Goal: Navigation & Orientation: Find specific page/section

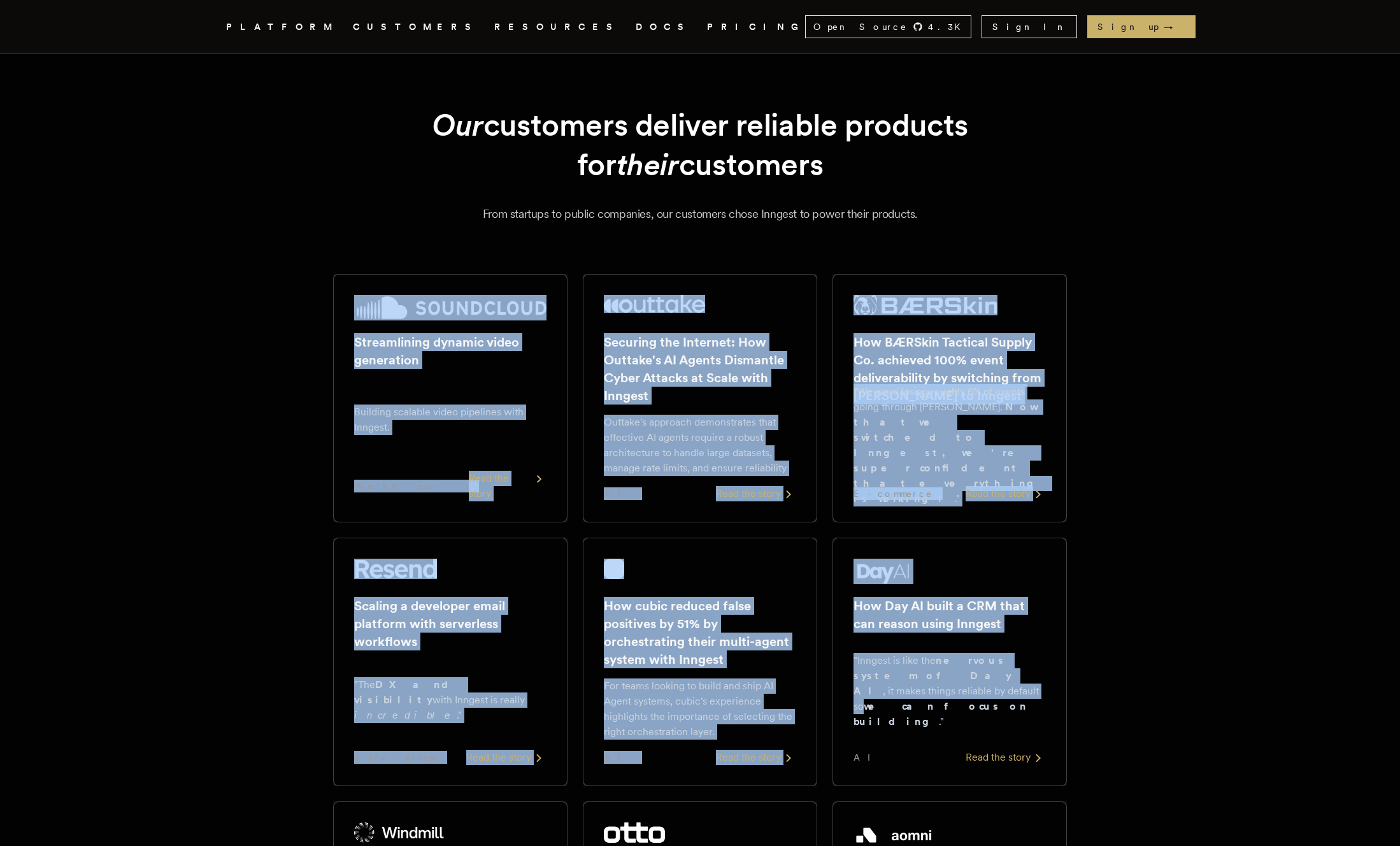
drag, startPoint x: 300, startPoint y: 257, endPoint x: 1187, endPoint y: 698, distance: 990.6
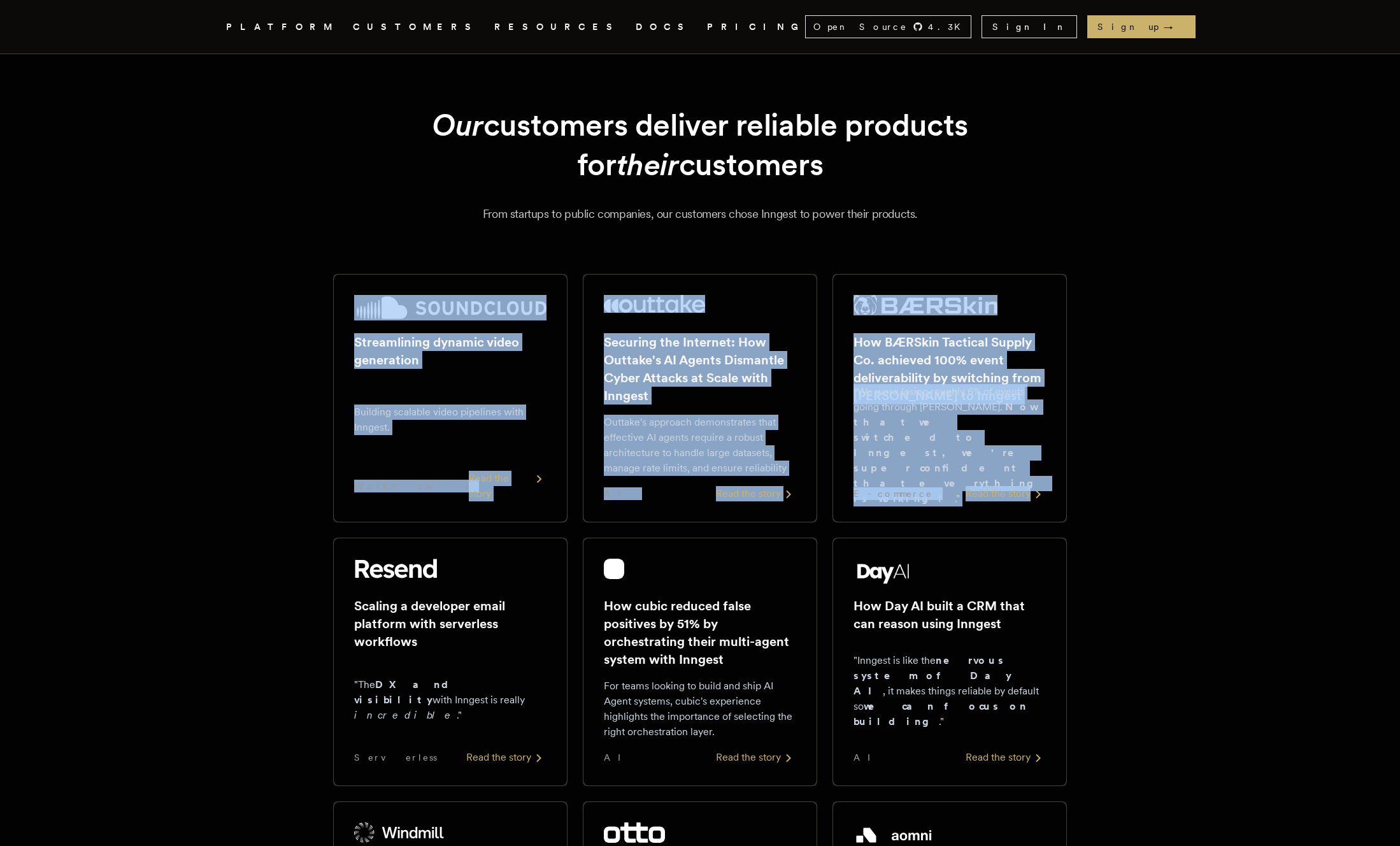
drag, startPoint x: 291, startPoint y: 291, endPoint x: 1094, endPoint y: 502, distance: 830.3
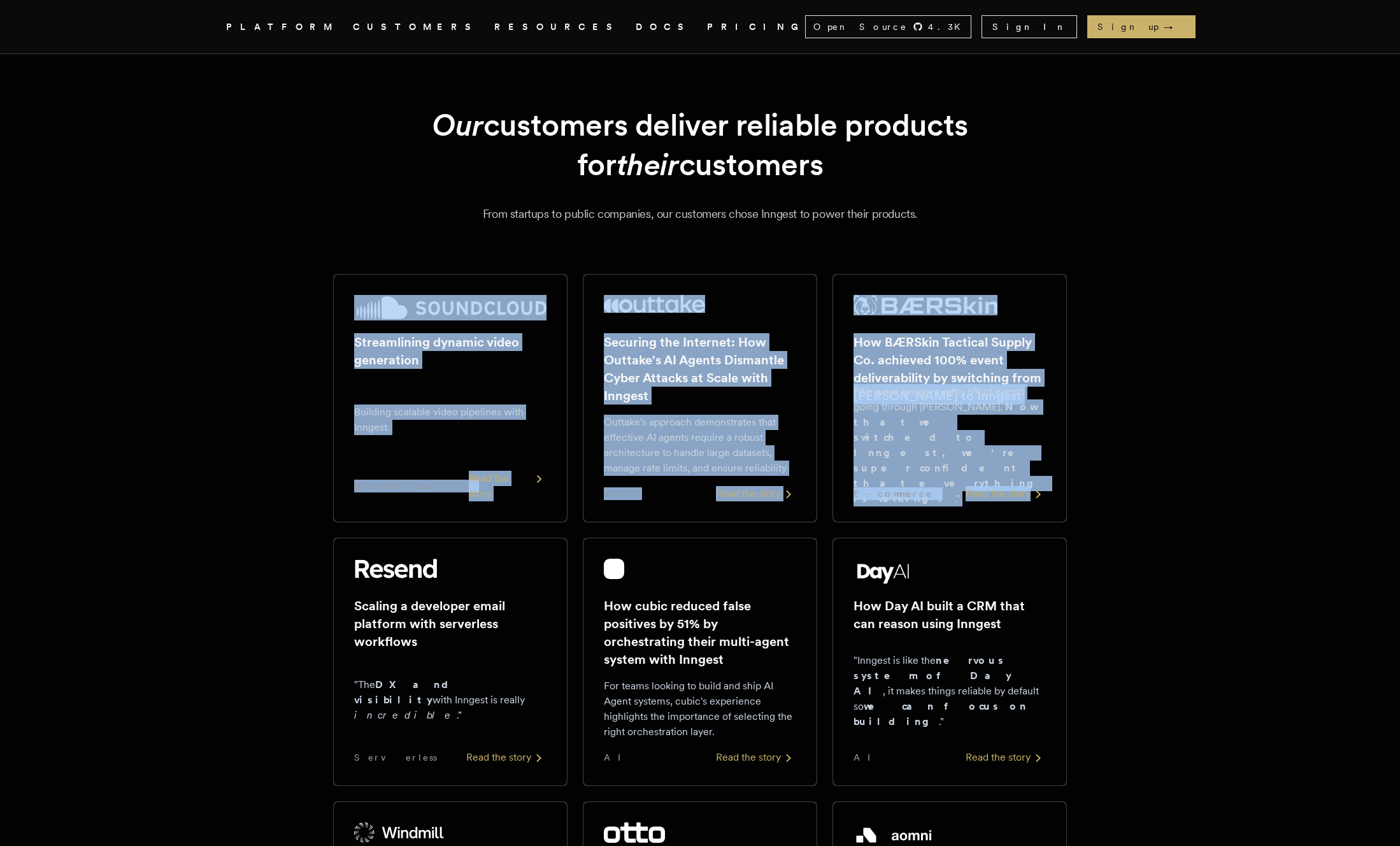
drag, startPoint x: 1128, startPoint y: 501, endPoint x: 280, endPoint y: 238, distance: 887.8
drag, startPoint x: 199, startPoint y: 263, endPoint x: 1109, endPoint y: 507, distance: 942.1
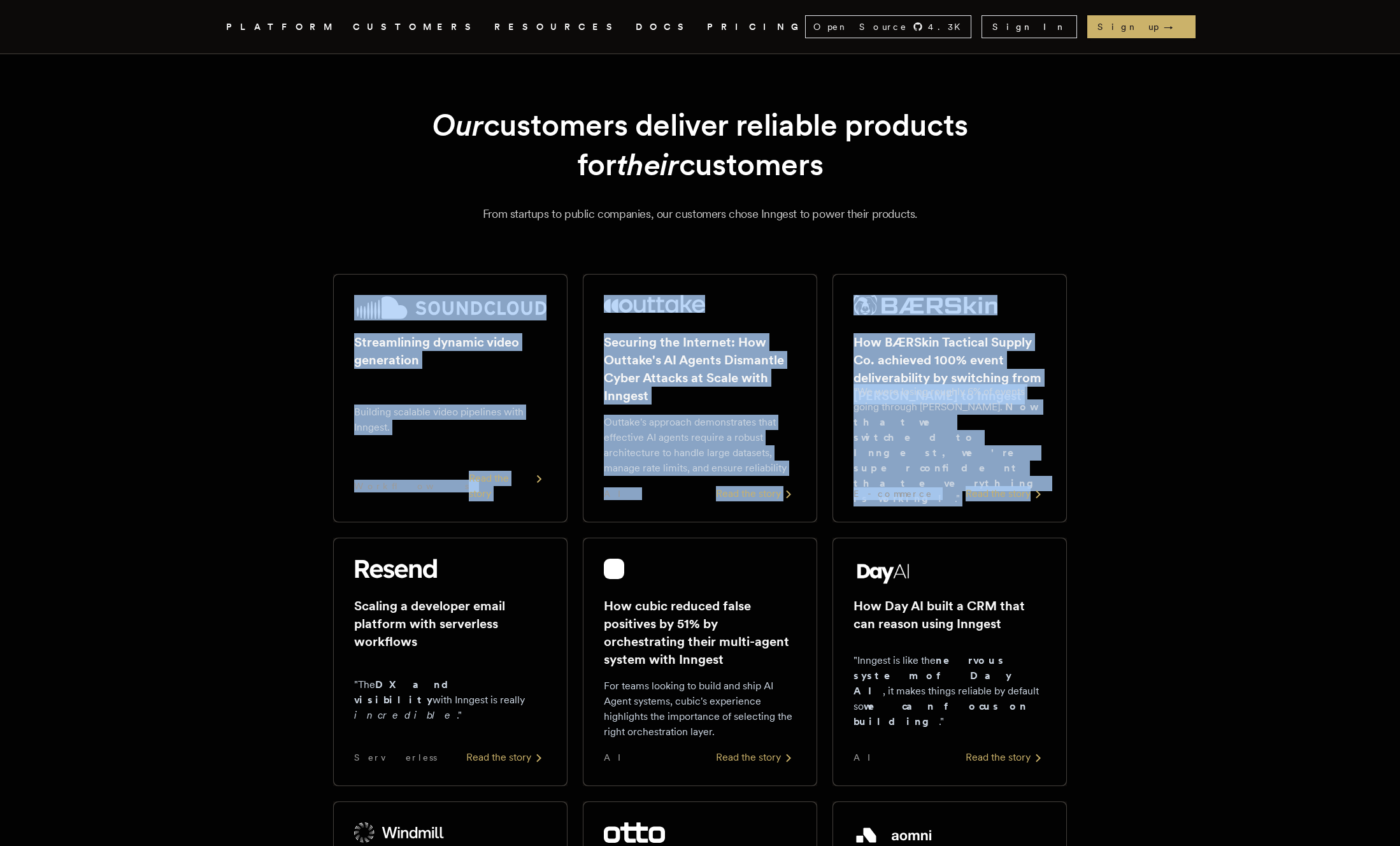
drag, startPoint x: 1161, startPoint y: 510, endPoint x: 247, endPoint y: 270, distance: 945.0
drag, startPoint x: 313, startPoint y: 276, endPoint x: 1089, endPoint y: 501, distance: 808.0
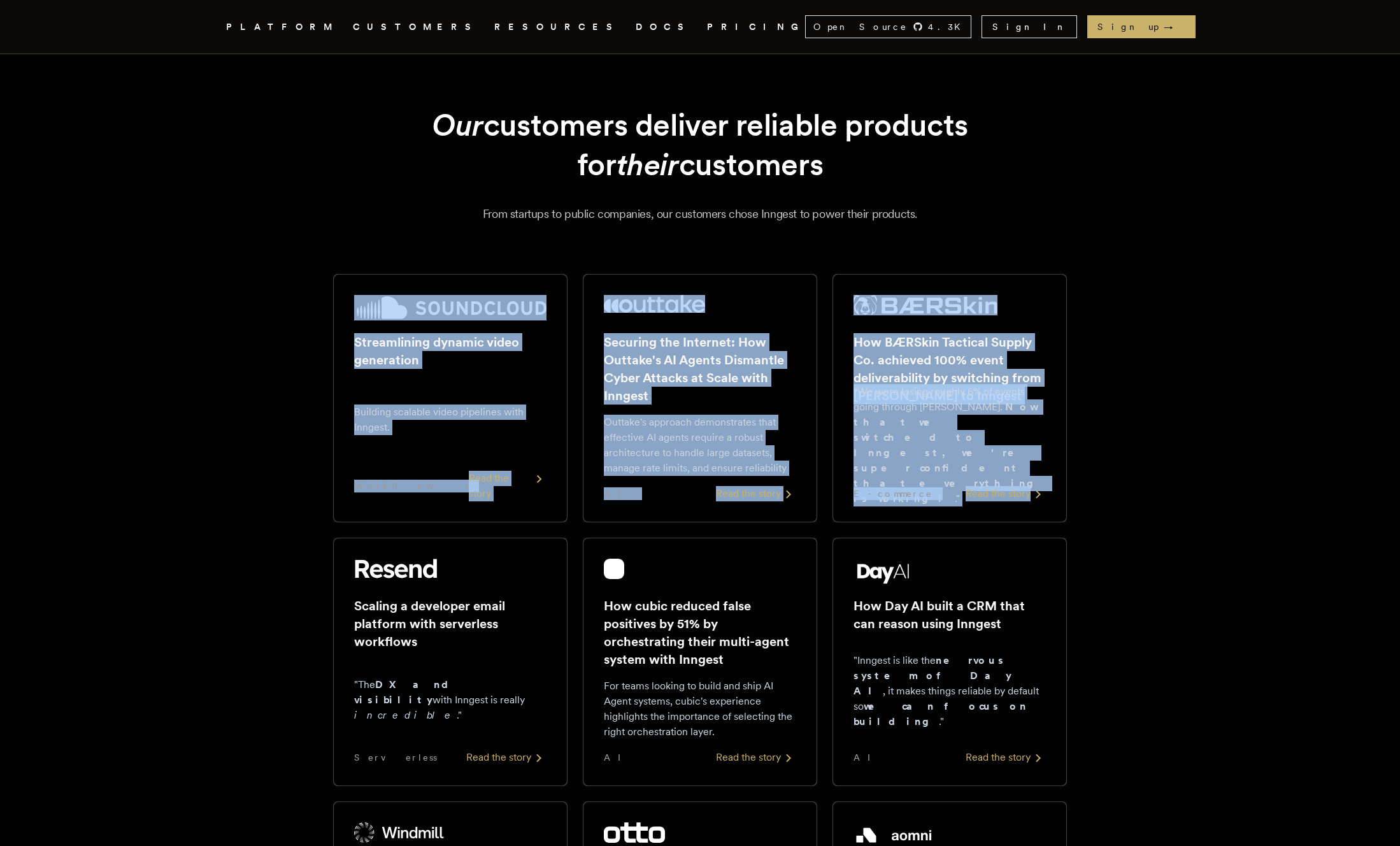
drag, startPoint x: 1040, startPoint y: 491, endPoint x: 319, endPoint y: 262, distance: 756.5
drag, startPoint x: 207, startPoint y: 262, endPoint x: 1123, endPoint y: 492, distance: 944.4
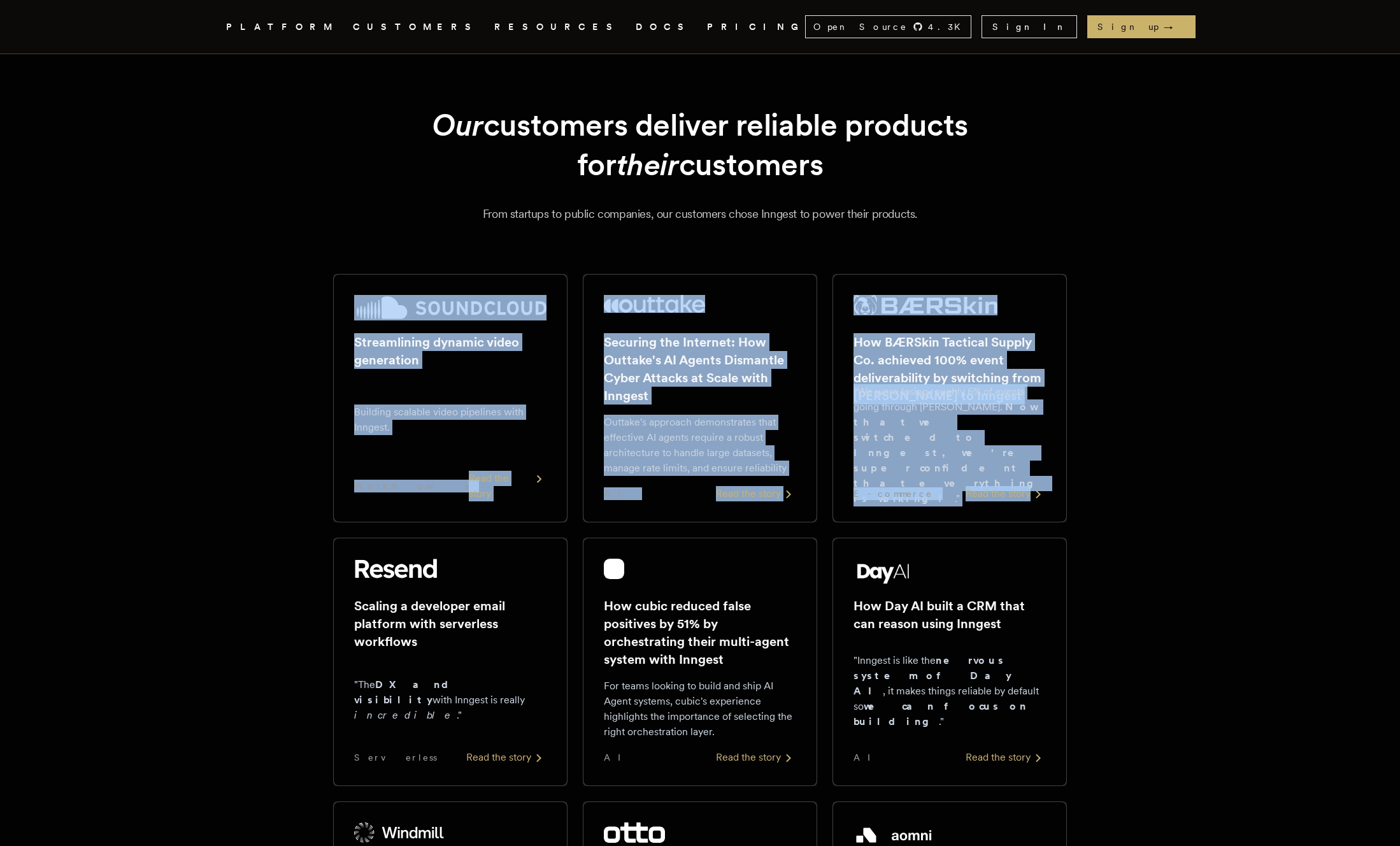
drag, startPoint x: 1190, startPoint y: 518, endPoint x: 289, endPoint y: 278, distance: 932.4
drag, startPoint x: 586, startPoint y: 357, endPoint x: 1106, endPoint y: 505, distance: 540.7
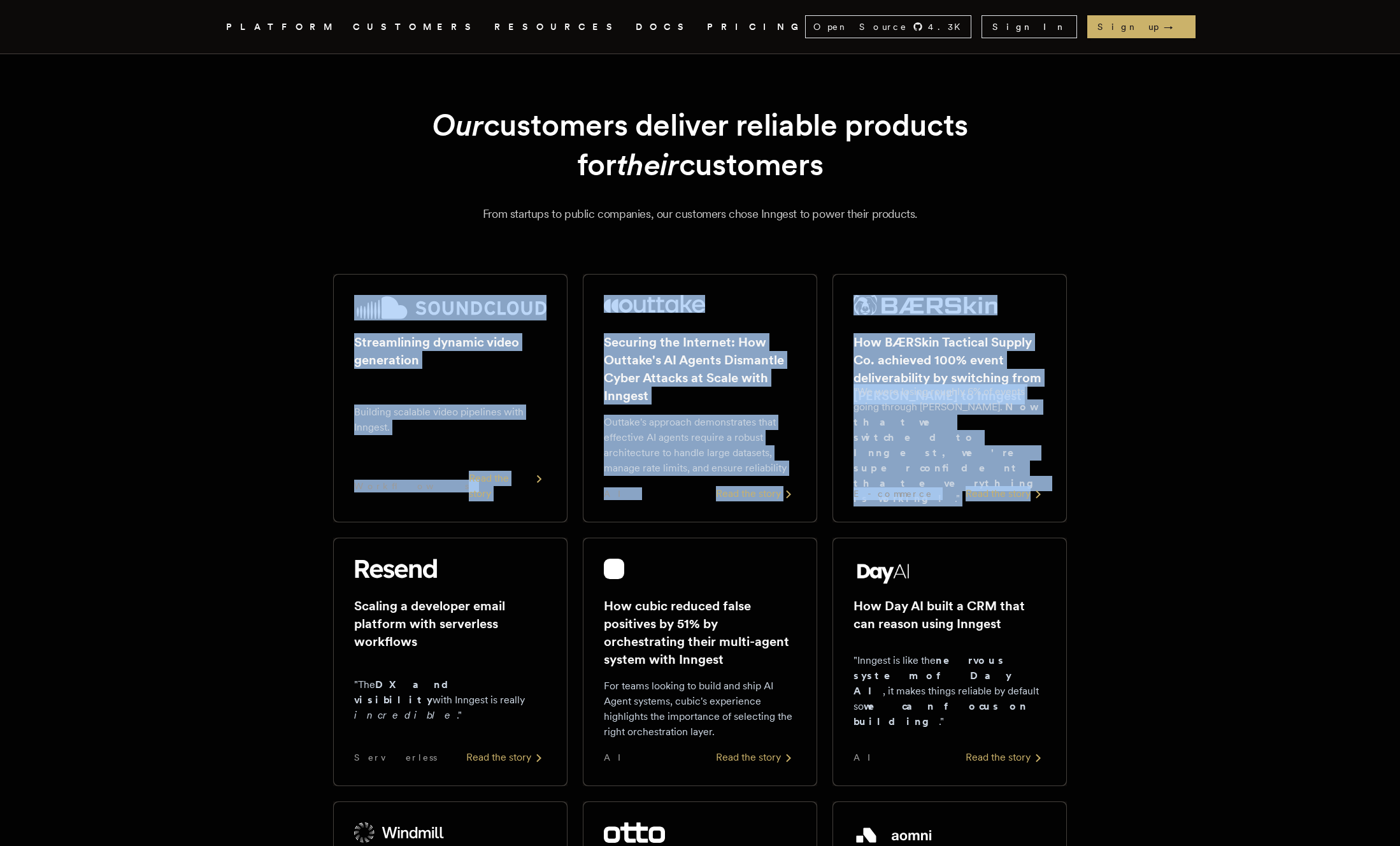
drag, startPoint x: 1172, startPoint y: 524, endPoint x: 289, endPoint y: 291, distance: 913.2
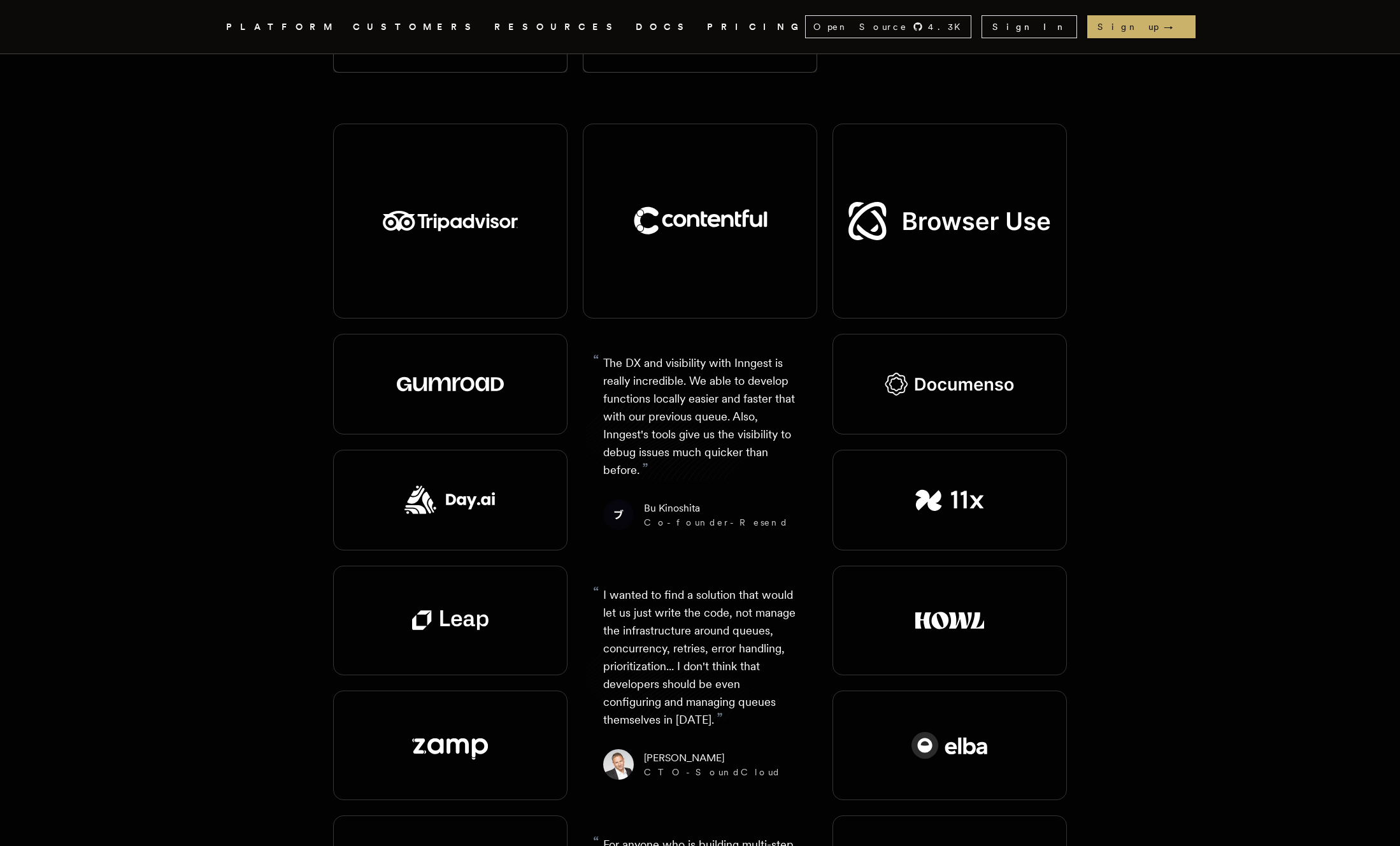
scroll to position [1478, 0]
click at [1204, 177] on div "Our customers deliver reliable products for their customers From startups to pu…" at bounding box center [699, 55] width 1019 height 2956
click at [1209, 448] on div "Our customers deliver reliable products for their customers From startups to pu…" at bounding box center [699, 55] width 1019 height 2956
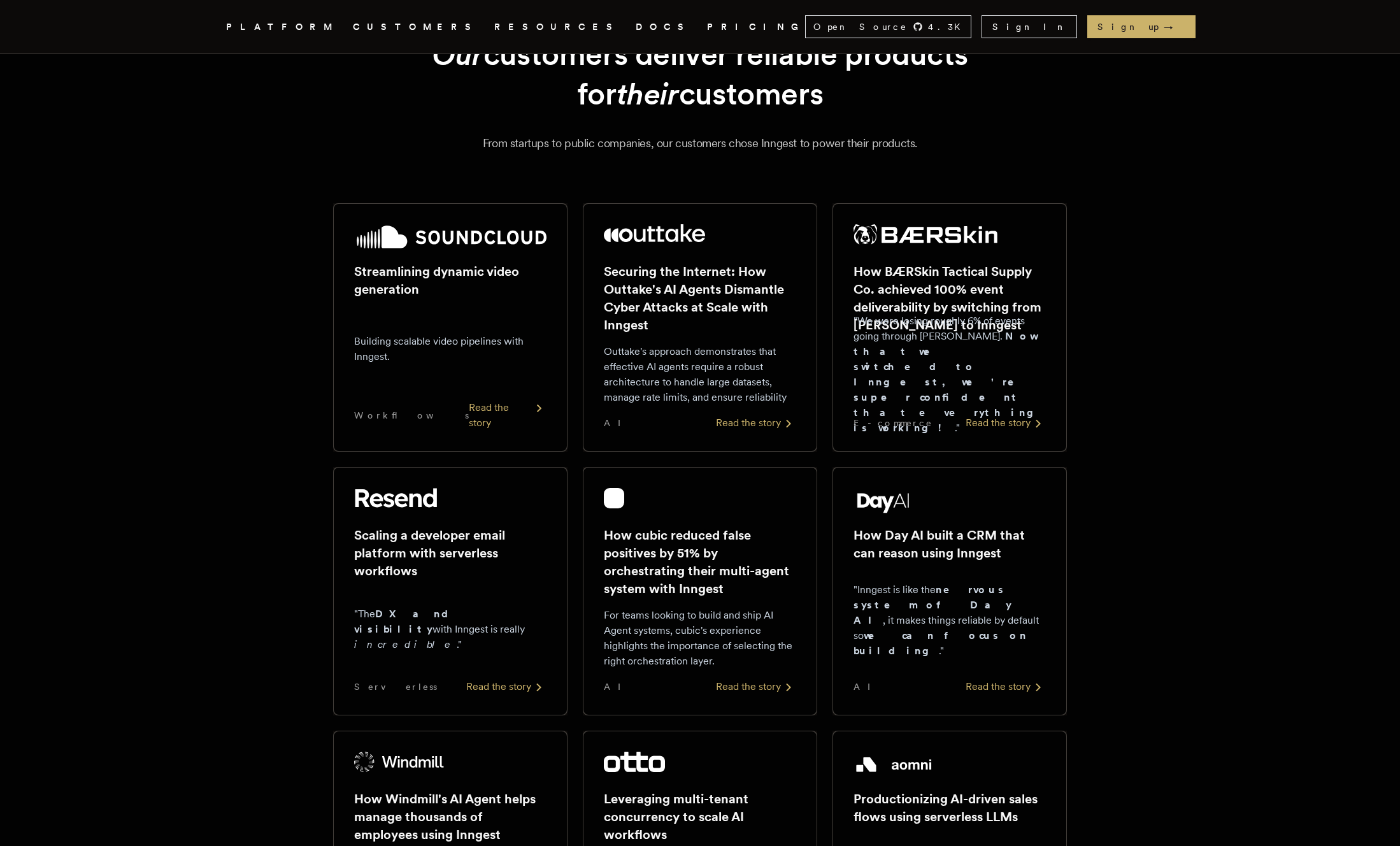
scroll to position [0, 0]
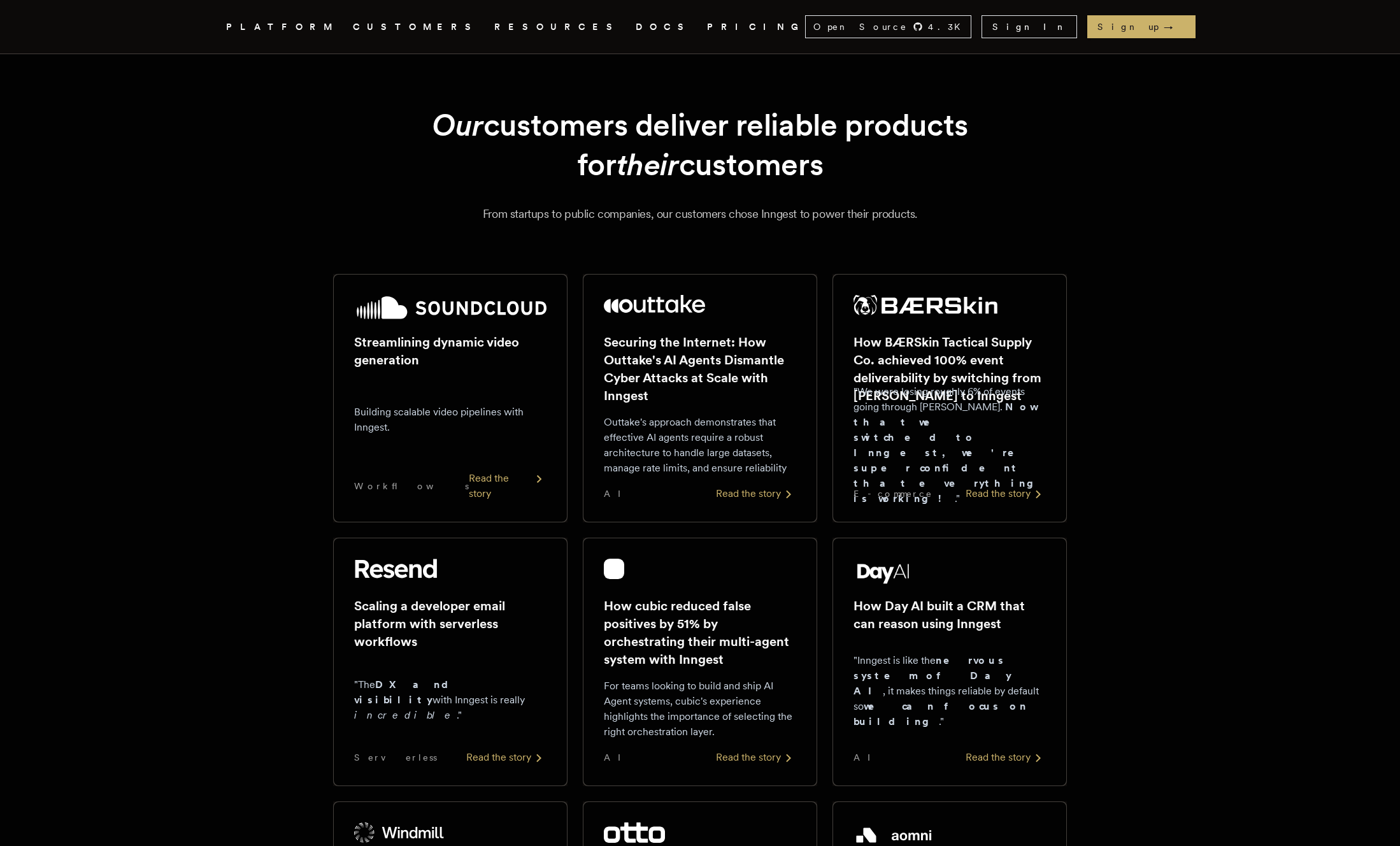
drag, startPoint x: 404, startPoint y: 122, endPoint x: 920, endPoint y: 152, distance: 516.9
click at [920, 152] on h1 "Our customers deliver reliable products for their customers" at bounding box center [700, 145] width 673 height 80
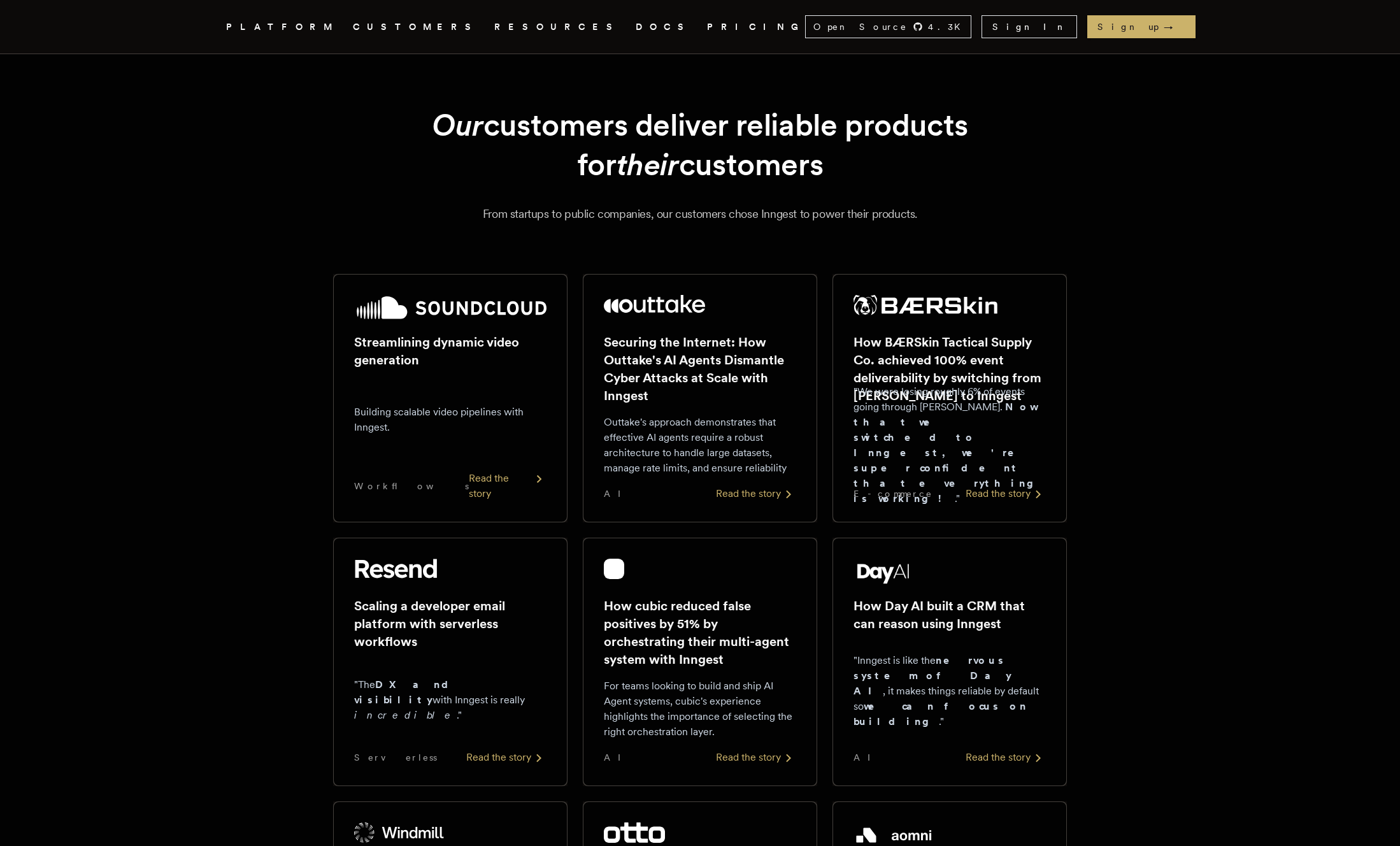
click at [920, 152] on h1 "Our customers deliver reliable products for their customers" at bounding box center [700, 145] width 673 height 80
drag, startPoint x: 915, startPoint y: 158, endPoint x: 419, endPoint y: 124, distance: 497.2
click at [419, 124] on h1 "Our customers deliver reliable products for their customers" at bounding box center [700, 145] width 673 height 80
drag, startPoint x: 419, startPoint y: 124, endPoint x: 381, endPoint y: 124, distance: 38.0
click at [418, 124] on h1 "Our customers deliver reliable products for their customers" at bounding box center [700, 145] width 673 height 80
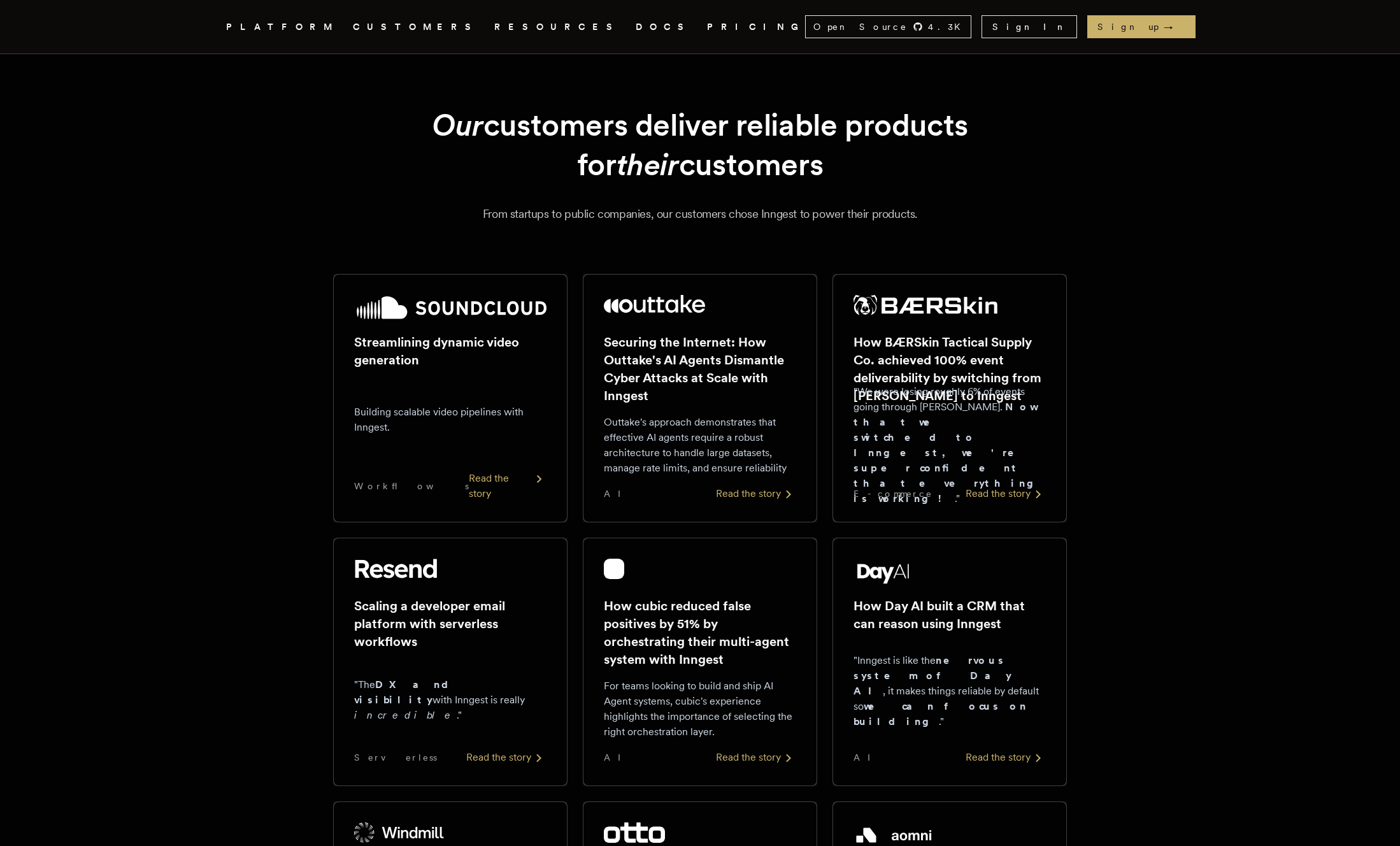
click at [381, 124] on h1 "Our customers deliver reliable products for their customers" at bounding box center [700, 145] width 673 height 80
drag, startPoint x: 361, startPoint y: 127, endPoint x: 971, endPoint y: 142, distance: 610.2
click at [971, 142] on div "Our customers deliver reliable products for their customers From startups to pu…" at bounding box center [700, 164] width 918 height 118
click at [971, 142] on h1 "Our customers deliver reliable products for their customers" at bounding box center [700, 145] width 673 height 80
drag, startPoint x: 884, startPoint y: 162, endPoint x: 337, endPoint y: 127, distance: 548.1
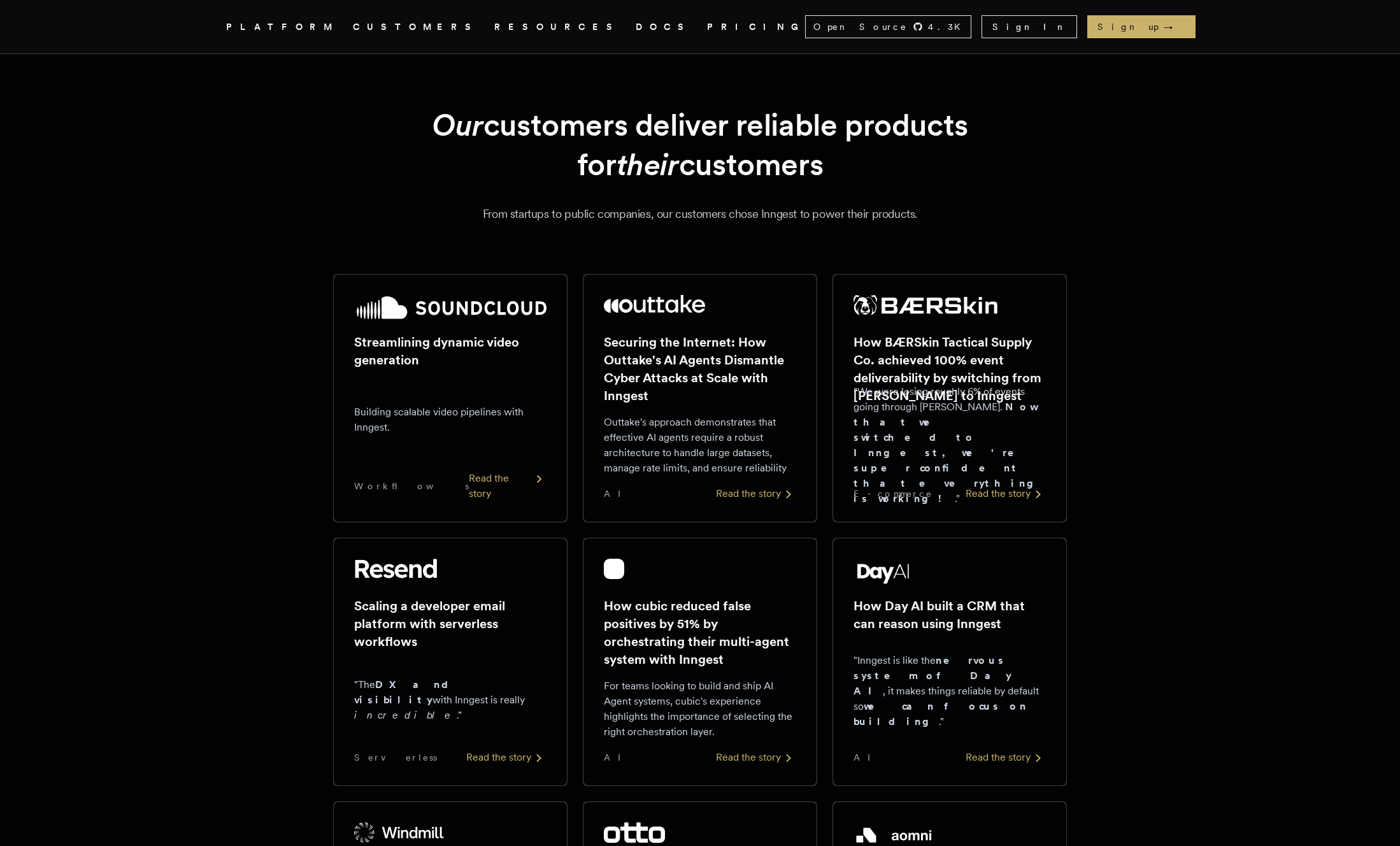
click at [337, 127] on div "Our customers deliver reliable products for their customers From startups to pu…" at bounding box center [700, 164] width 918 height 118
drag, startPoint x: 297, startPoint y: 127, endPoint x: 871, endPoint y: 160, distance: 574.9
click at [871, 160] on div "Our customers deliver reliable products for their customers From startups to pu…" at bounding box center [700, 164] width 918 height 118
click at [871, 160] on h1 "Our customers deliver reliable products for their customers" at bounding box center [700, 145] width 673 height 80
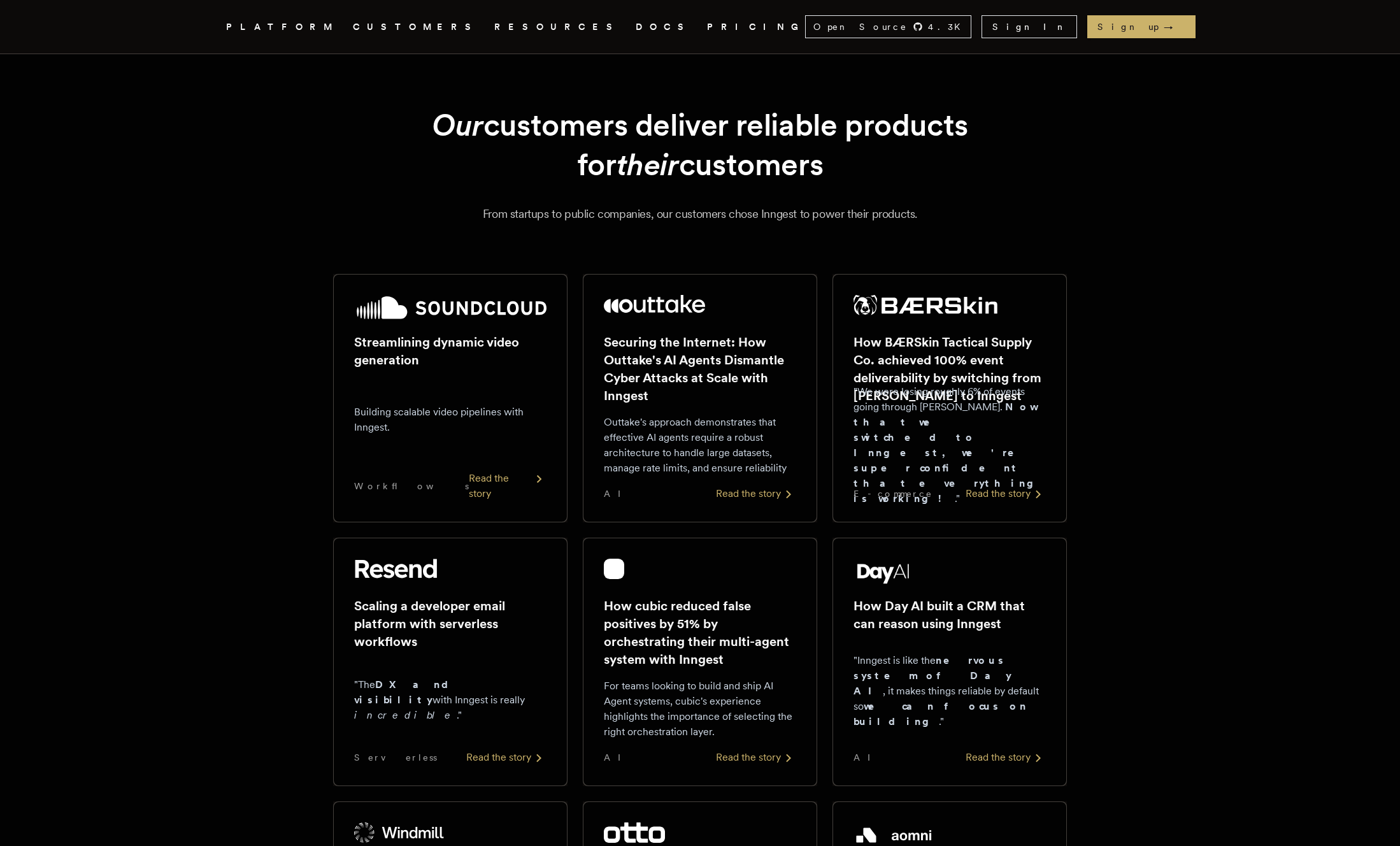
click at [871, 160] on h1 "Our customers deliver reliable products for their customers" at bounding box center [700, 145] width 673 height 80
click at [900, 163] on h1 "Our customers deliver reliable products for their customers" at bounding box center [700, 145] width 673 height 80
drag, startPoint x: 872, startPoint y: 163, endPoint x: 818, endPoint y: 85, distance: 94.9
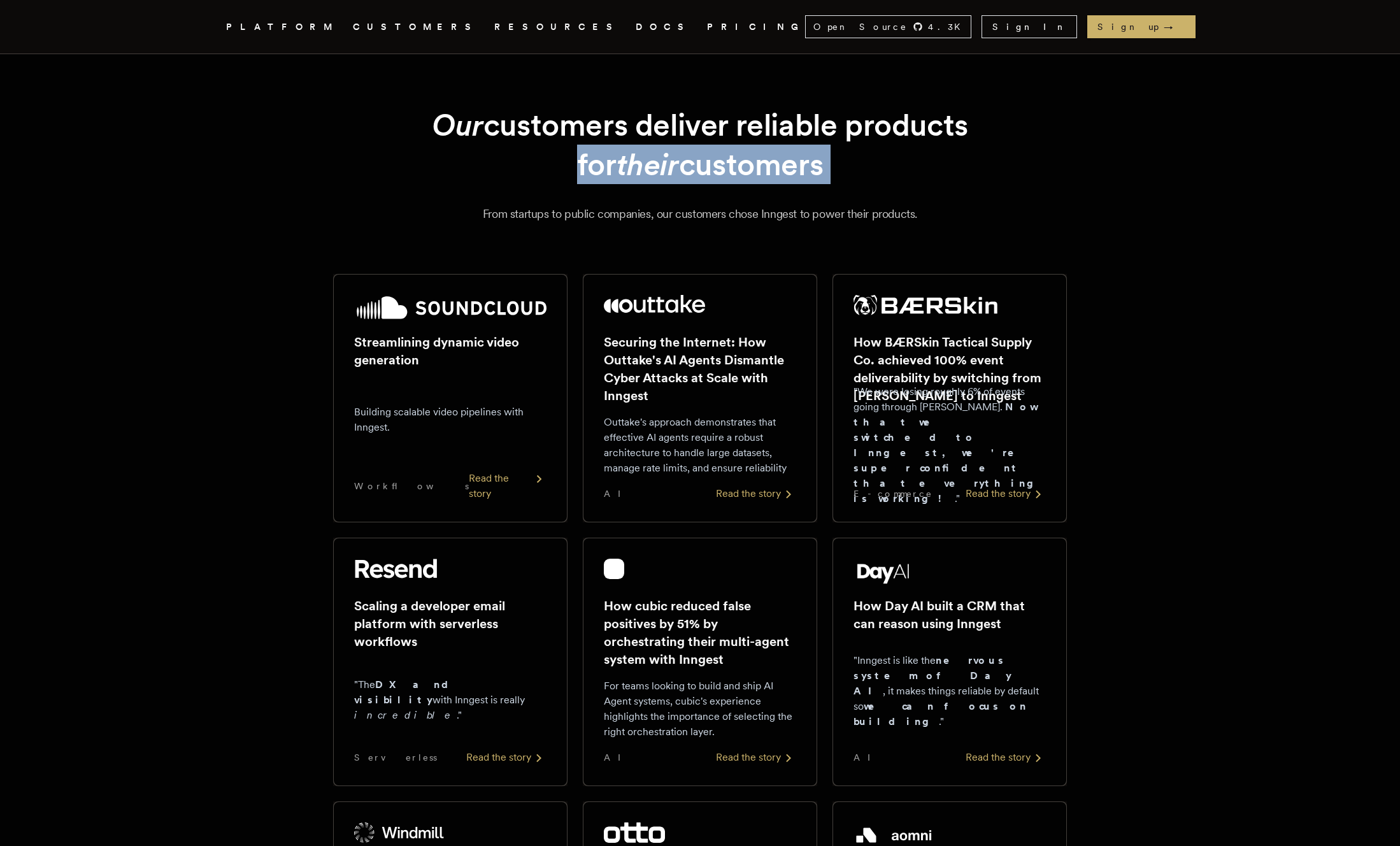
drag, startPoint x: 794, startPoint y: 85, endPoint x: 890, endPoint y: 178, distance: 133.7
click at [890, 178] on h1 "Our customers deliver reliable products for their customers" at bounding box center [700, 145] width 673 height 80
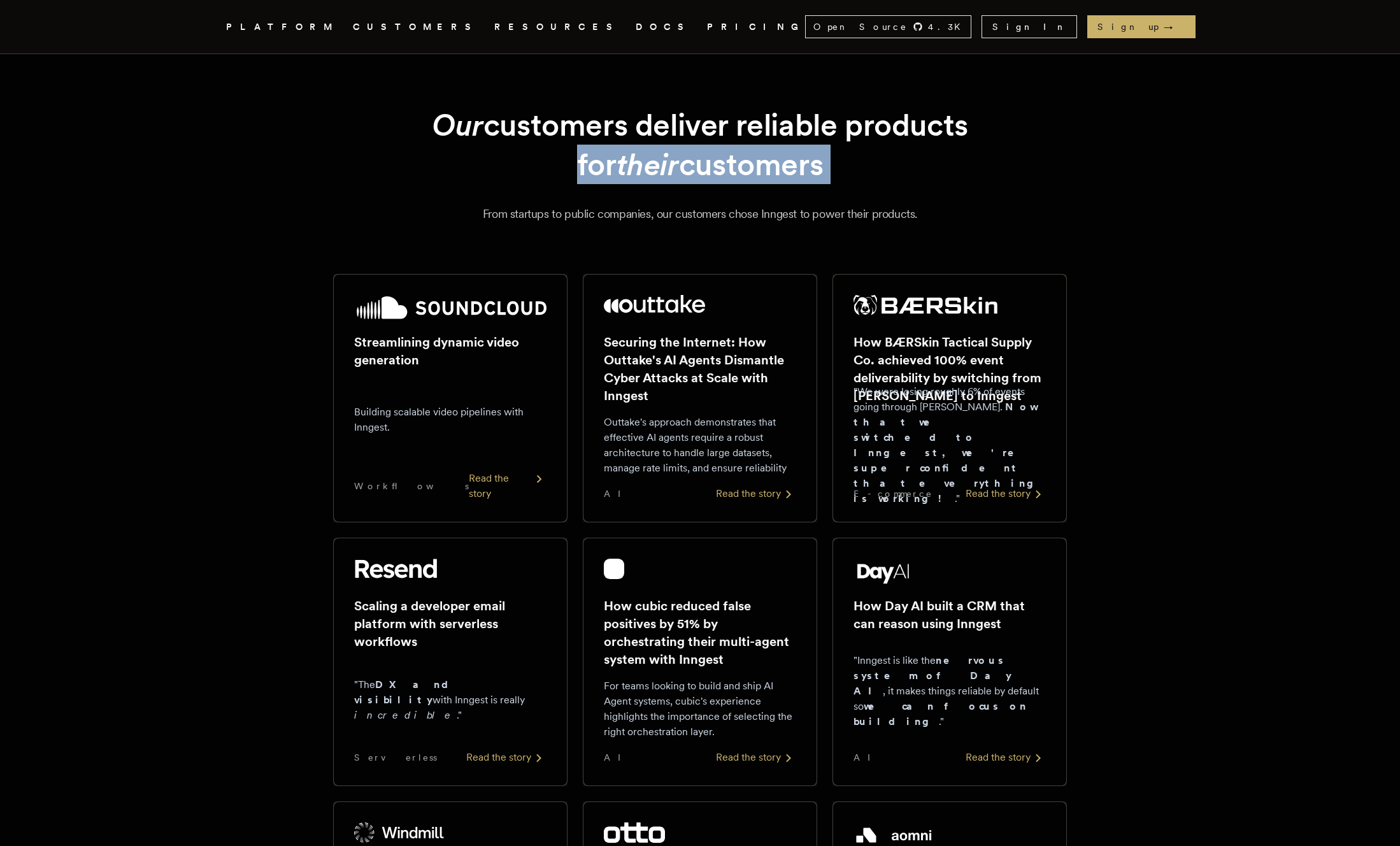
drag, startPoint x: 909, startPoint y: 178, endPoint x: 811, endPoint y: 85, distance: 135.1
drag, startPoint x: 790, startPoint y: 81, endPoint x: 894, endPoint y: 168, distance: 135.6
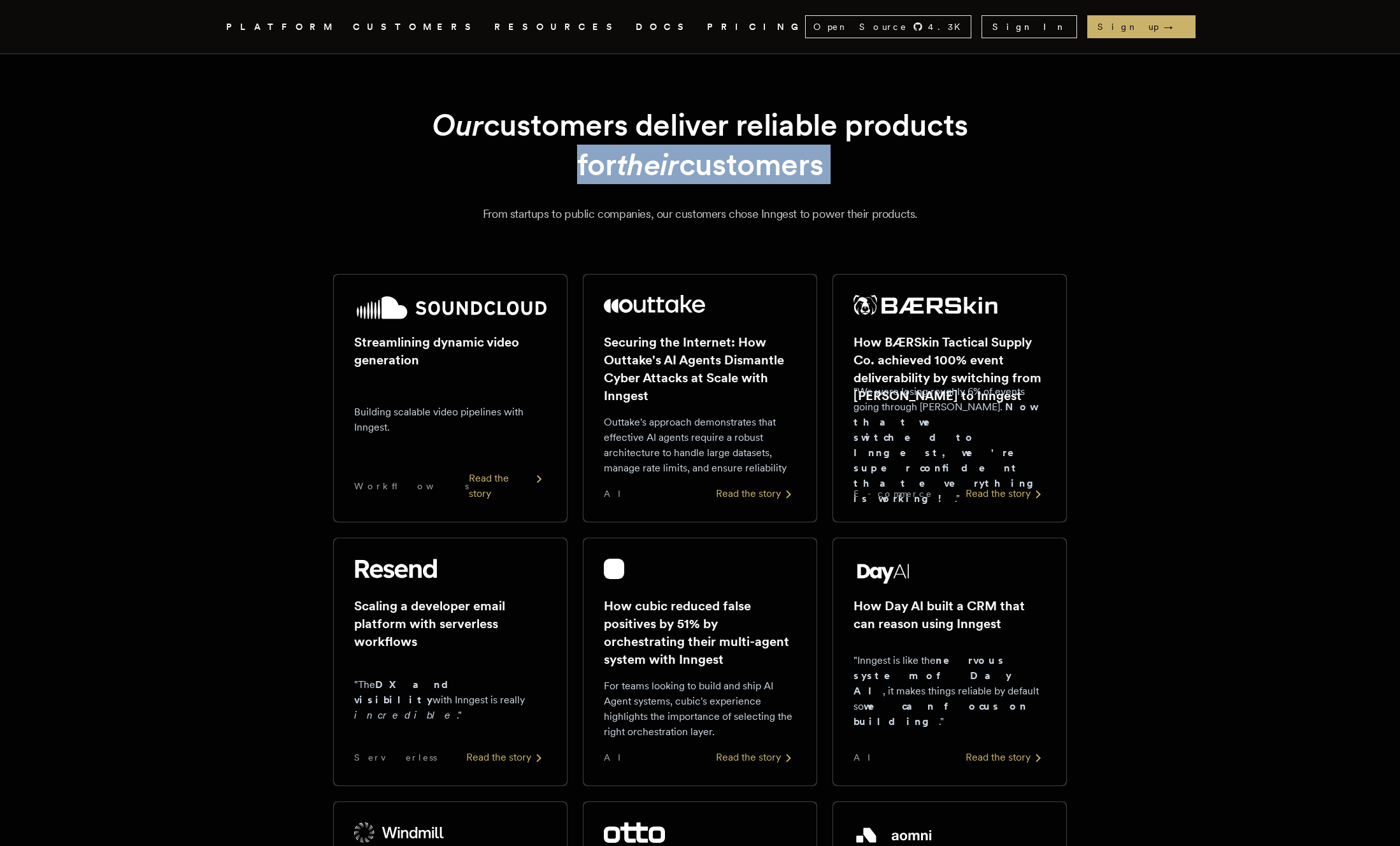
click at [894, 168] on h1 "Our customers deliver reliable products for their customers" at bounding box center [700, 145] width 673 height 80
drag, startPoint x: 910, startPoint y: 171, endPoint x: 793, endPoint y: 89, distance: 142.9
drag, startPoint x: 791, startPoint y: 89, endPoint x: 890, endPoint y: 169, distance: 127.3
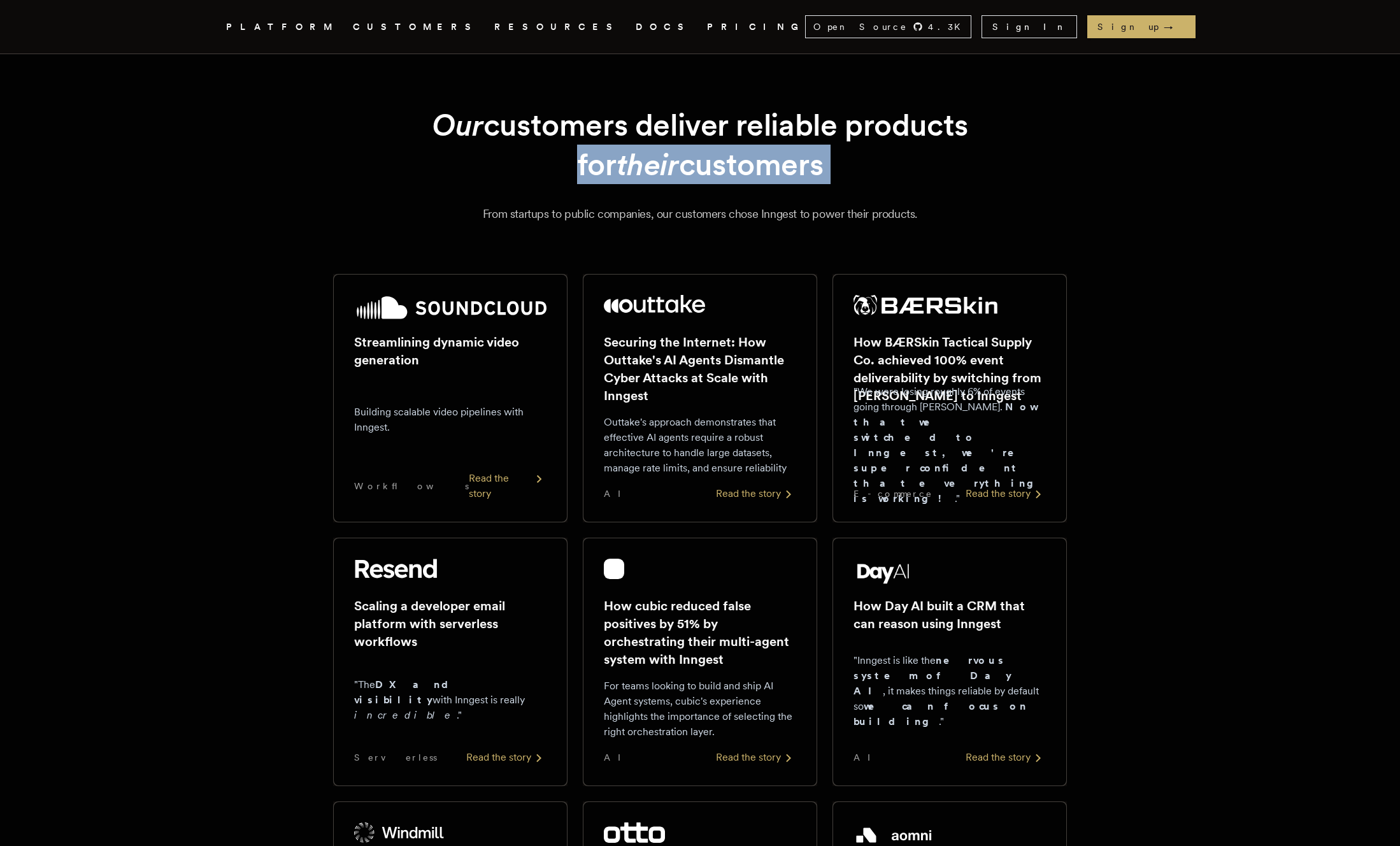
click at [890, 169] on h1 "Our customers deliver reliable products for their customers" at bounding box center [700, 145] width 673 height 80
drag, startPoint x: 910, startPoint y: 171, endPoint x: 792, endPoint y: 72, distance: 154.0
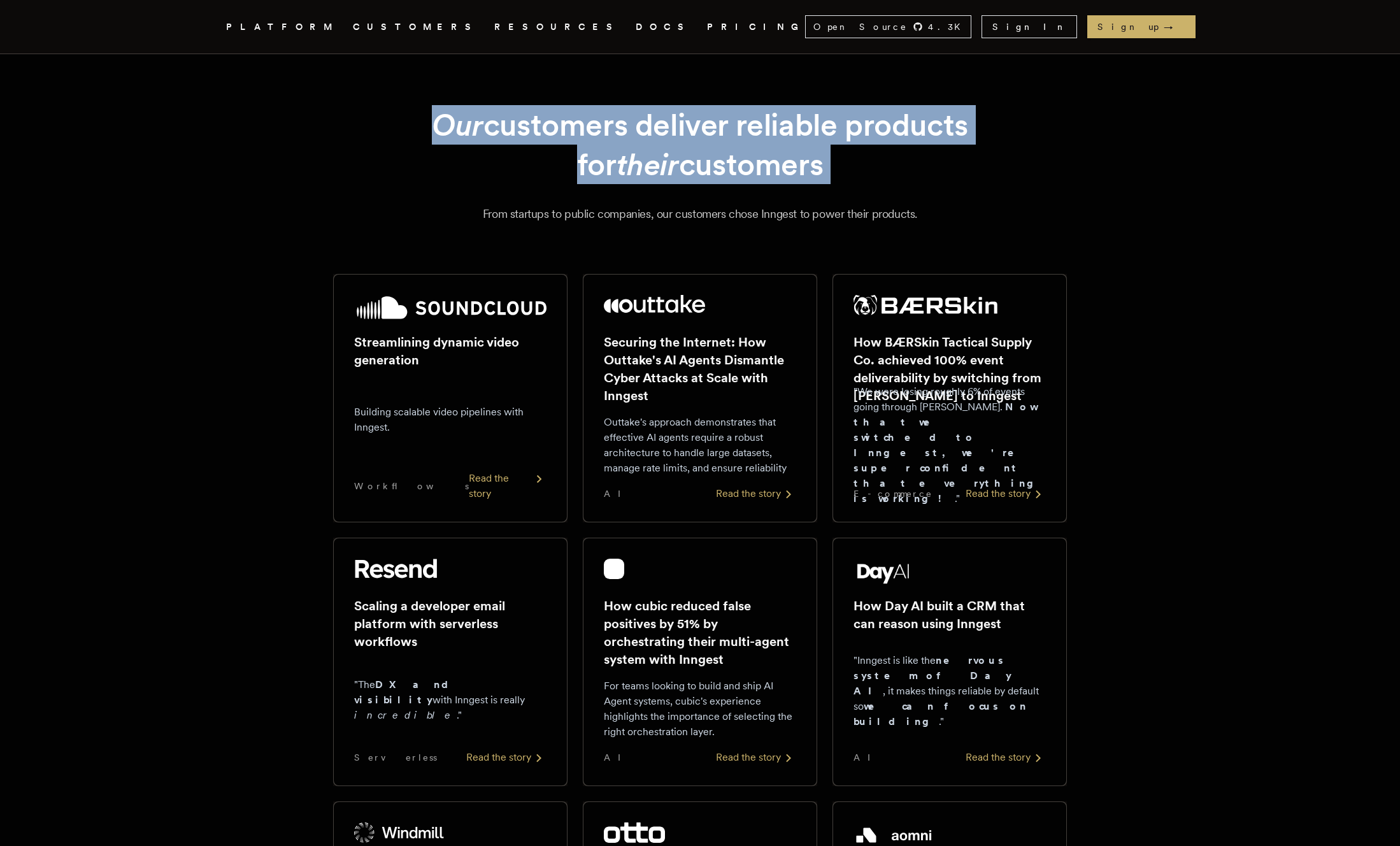
drag, startPoint x: 792, startPoint y: 72, endPoint x: 879, endPoint y: 177, distance: 136.4
click at [879, 177] on h1 "Our customers deliver reliable products for their customers" at bounding box center [700, 145] width 673 height 80
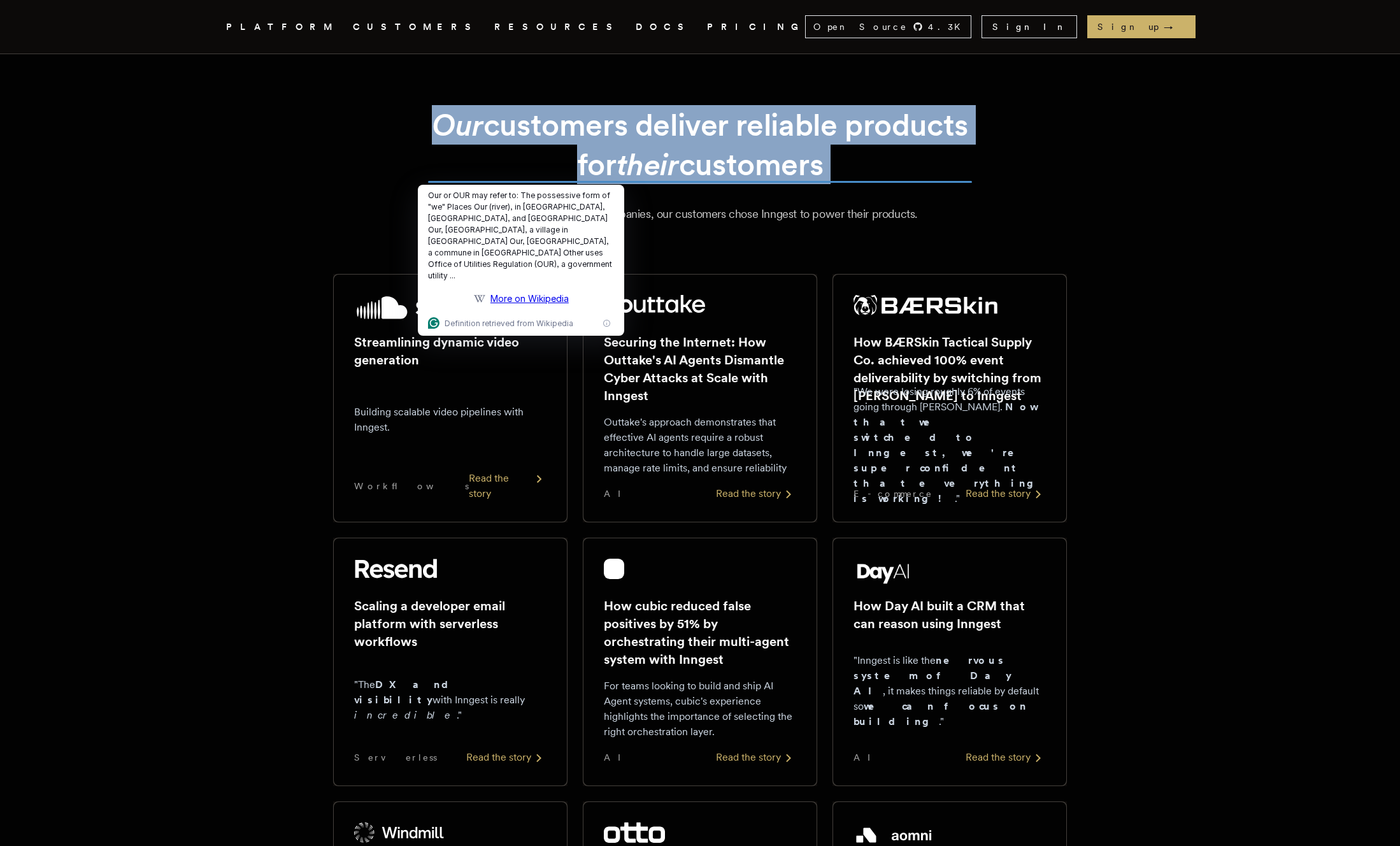
drag, startPoint x: 892, startPoint y: 177, endPoint x: 805, endPoint y: 99, distance: 116.8
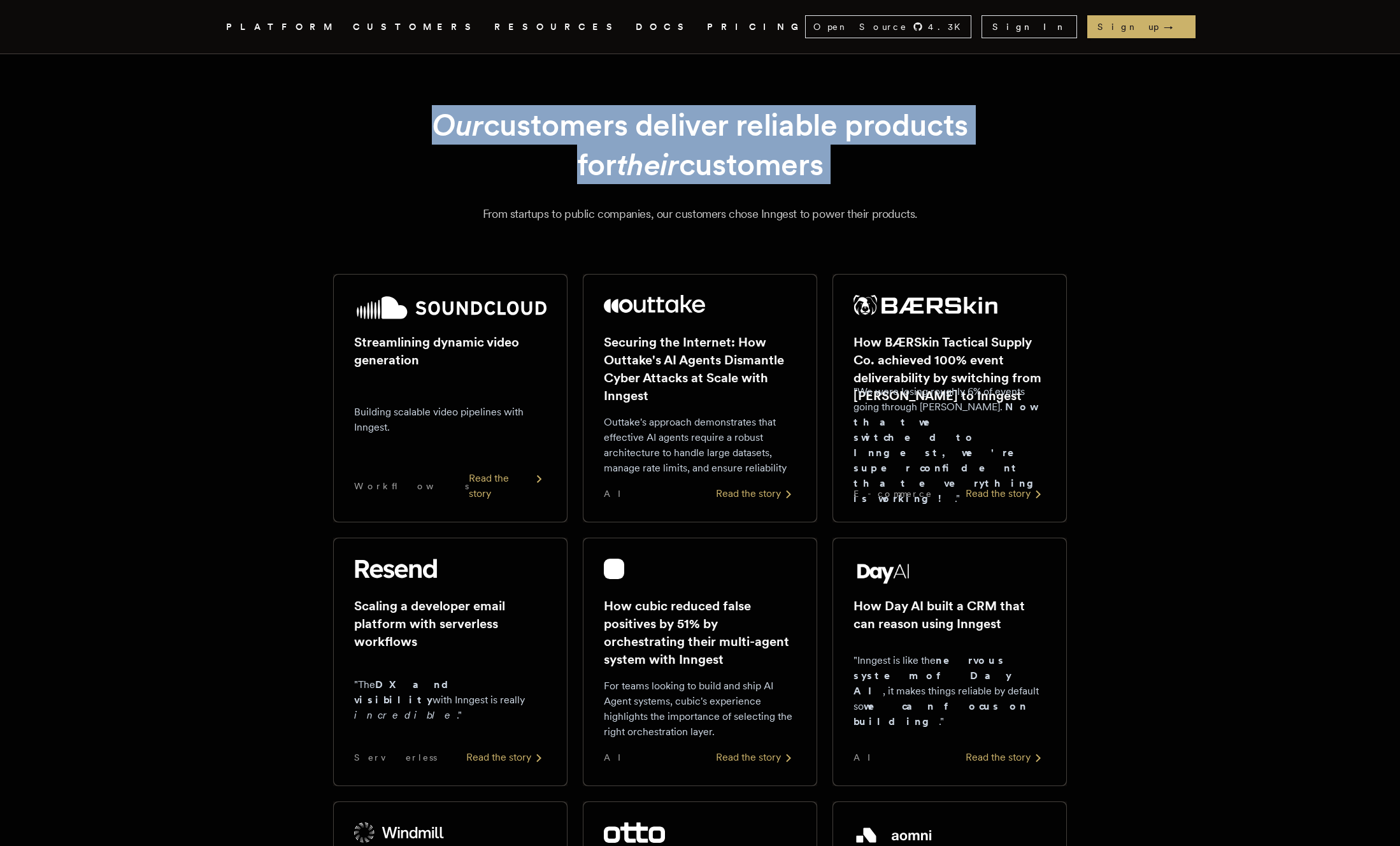
drag, startPoint x: 791, startPoint y: 99, endPoint x: 854, endPoint y: 154, distance: 83.6
click at [854, 154] on h1 "Our customers deliver reliable products for their customers" at bounding box center [700, 145] width 673 height 80
